Goal: Information Seeking & Learning: Find specific fact

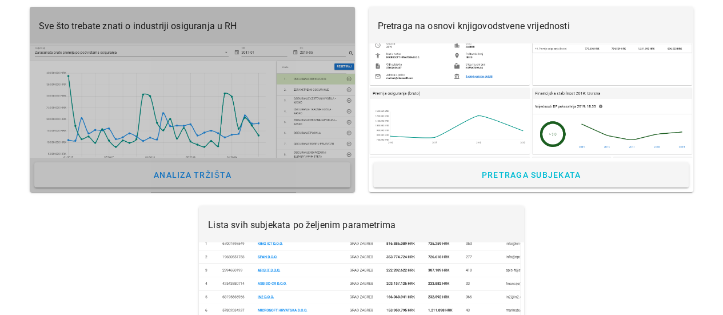
click at [189, 123] on div at bounding box center [192, 100] width 325 height 114
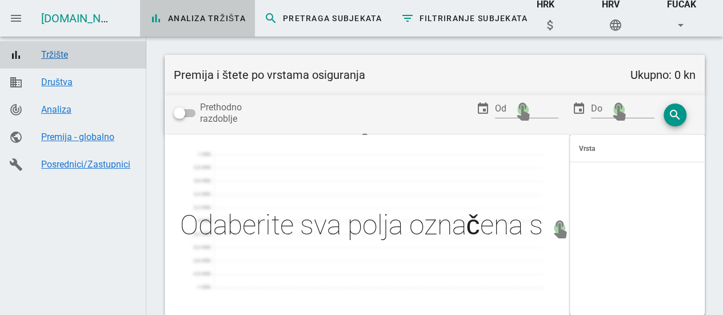
type input "Zaračunata premija po prodajnim kanalima"
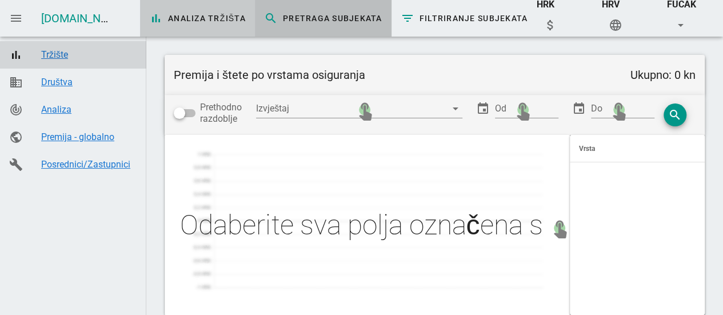
click at [305, 9] on link "search Pretraga subjekata" at bounding box center [323, 18] width 137 height 37
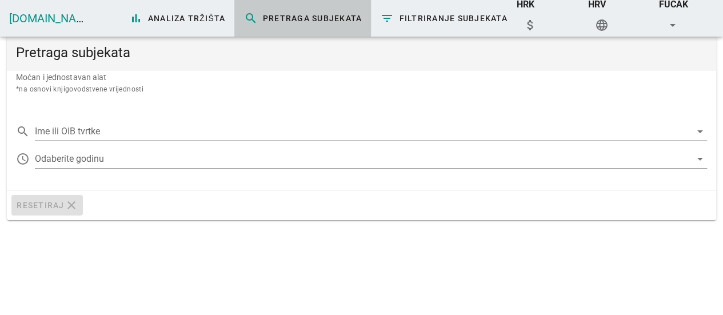
click at [125, 135] on input "Ime ili OIB tvrtke" at bounding box center [363, 131] width 656 height 18
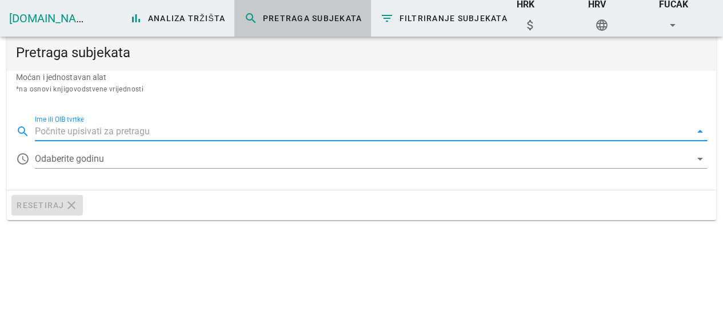
paste input "97312497377"
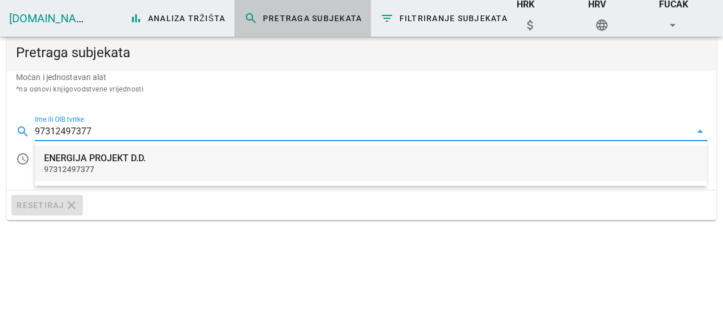
click at [117, 167] on div "97312497377" at bounding box center [371, 170] width 654 height 10
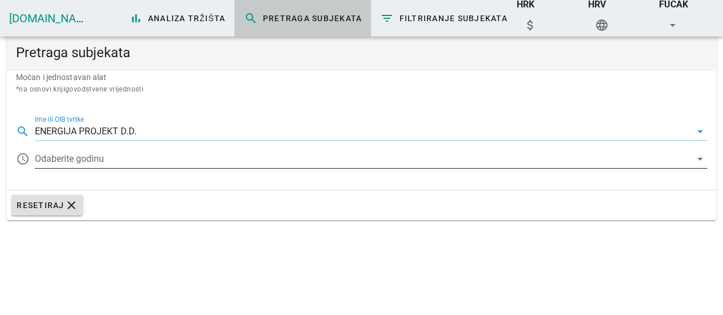
type input "ENERGIJA PROJEKT D.D."
click at [91, 161] on div at bounding box center [363, 159] width 656 height 18
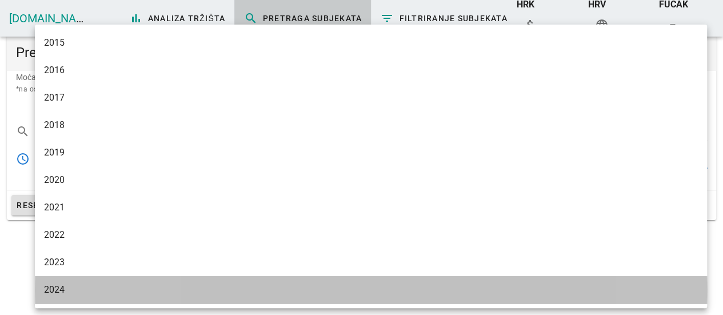
click at [57, 300] on div "2024" at bounding box center [371, 289] width 654 height 25
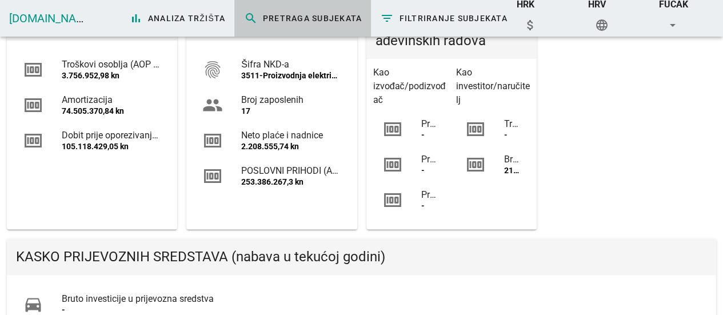
scroll to position [629, 0]
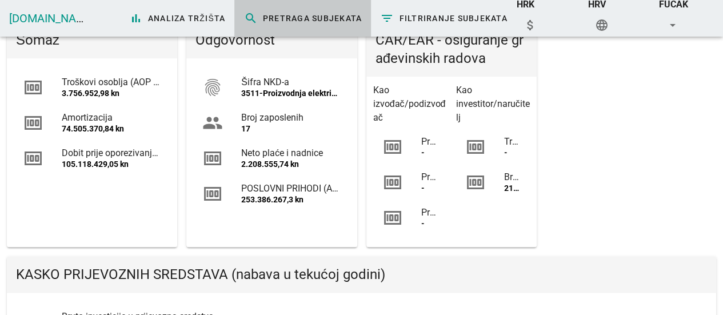
click at [300, 90] on div "3511-Proizvodnja električne energije" at bounding box center [290, 94] width 99 height 10
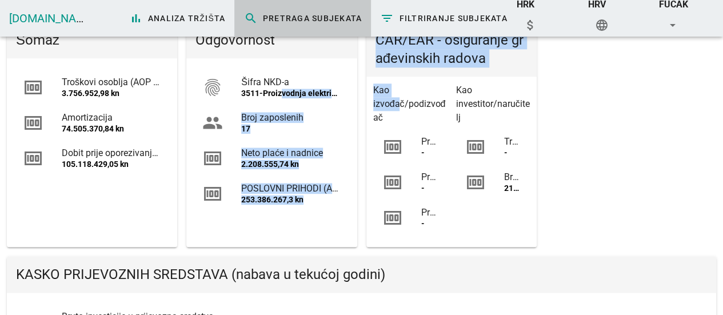
drag, startPoint x: 280, startPoint y: 95, endPoint x: 402, endPoint y: 106, distance: 122.2
click at [402, 106] on div "Osobna iskaznica access_time Godina 2024 accessibility Naziv tvrtke ENERGIJA PR…" at bounding box center [361, 124] width 718 height 1056
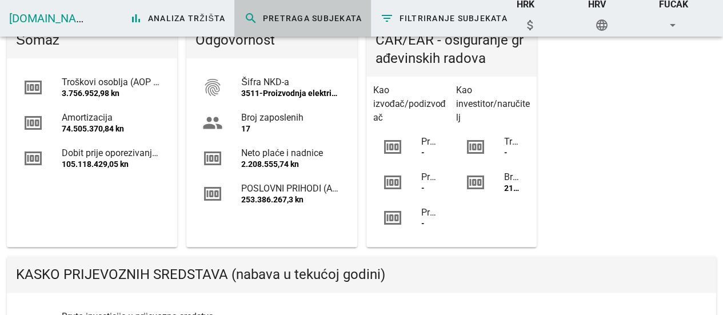
click at [324, 86] on div "Šifra NKD-a" at bounding box center [290, 82] width 99 height 11
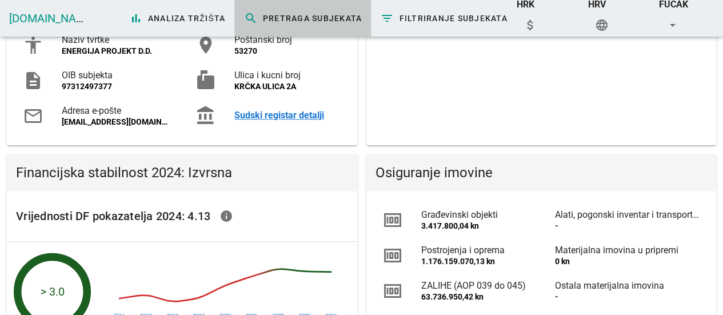
scroll to position [114, 0]
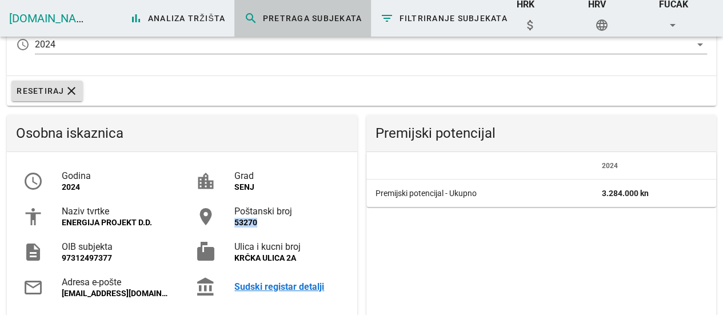
drag, startPoint x: 241, startPoint y: 226, endPoint x: 262, endPoint y: 232, distance: 21.9
click at [262, 232] on div "Poštanski broj 53270" at bounding box center [287, 216] width 106 height 35
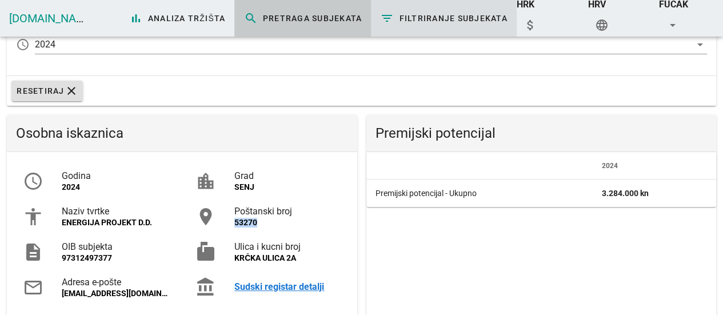
copy div "53270"
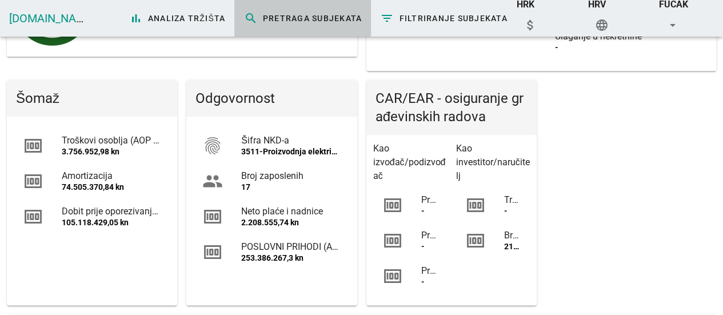
scroll to position [572, 0]
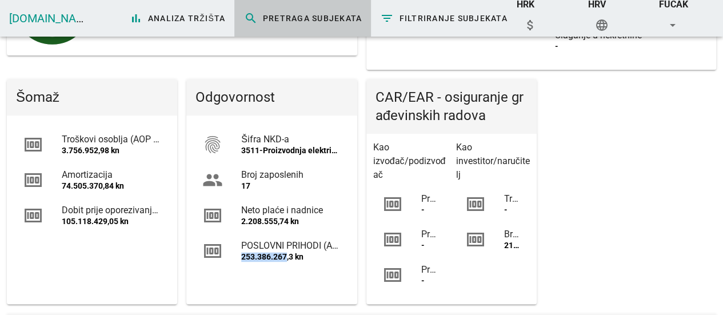
drag, startPoint x: 245, startPoint y: 258, endPoint x: 285, endPoint y: 258, distance: 40.0
click at [285, 258] on div "253.386.267,3 kn" at bounding box center [290, 257] width 99 height 10
copy div "253.386.267"
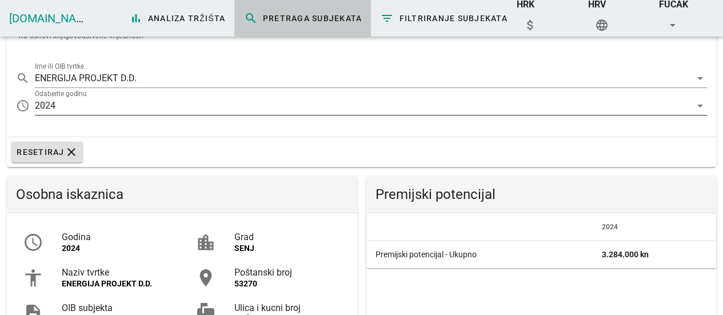
scroll to position [114, 0]
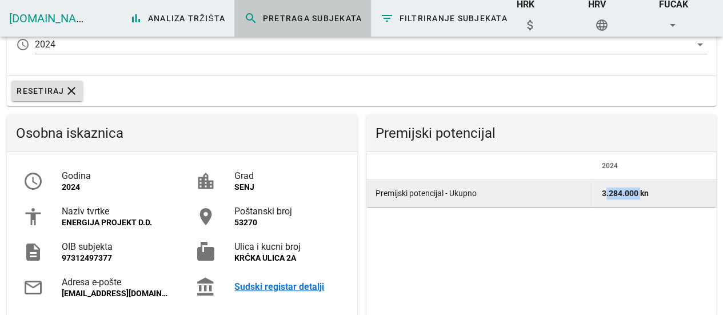
drag, startPoint x: 596, startPoint y: 191, endPoint x: 638, endPoint y: 198, distance: 42.3
click at [638, 198] on td "3.284.000 kn" at bounding box center [654, 192] width 123 height 27
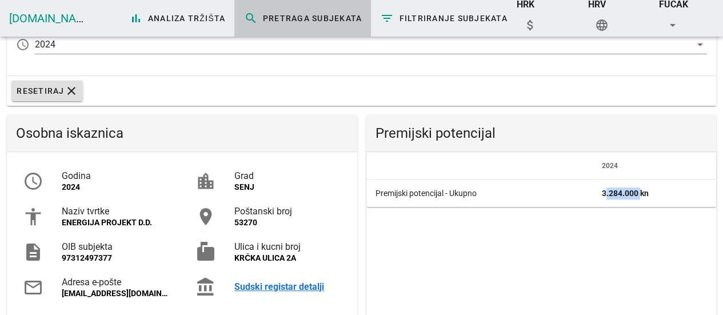
copy td "3.284.000"
